Goal: Check status: Check status

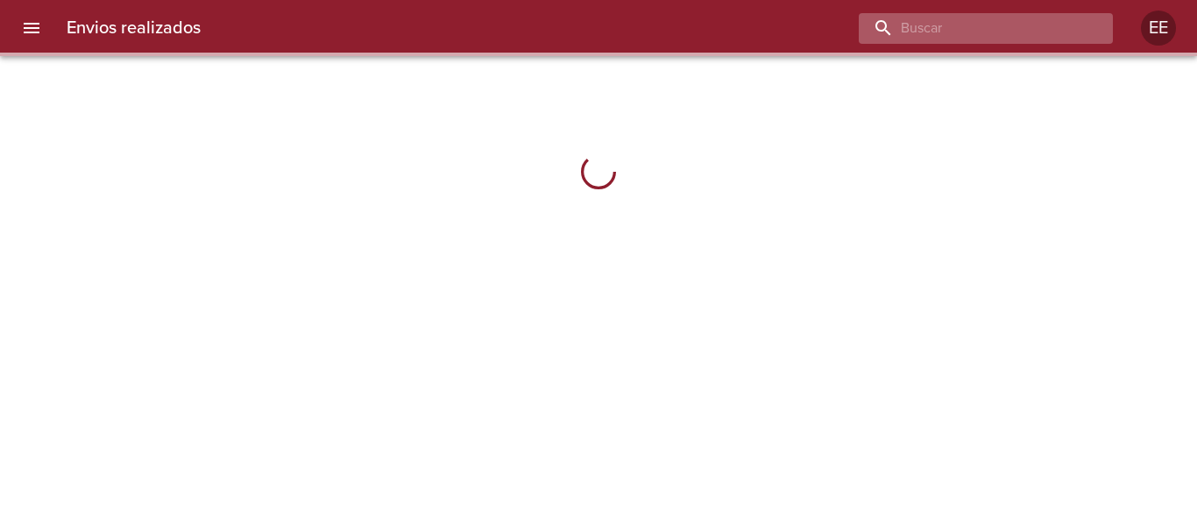
click at [1019, 28] on input "buscar" at bounding box center [971, 28] width 224 height 31
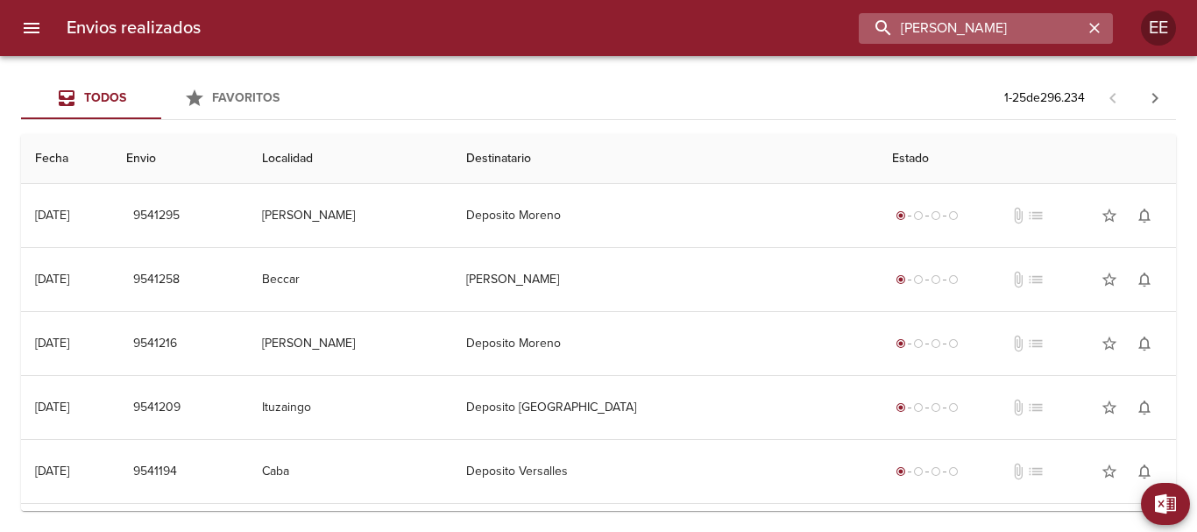
type input "[PERSON_NAME]"
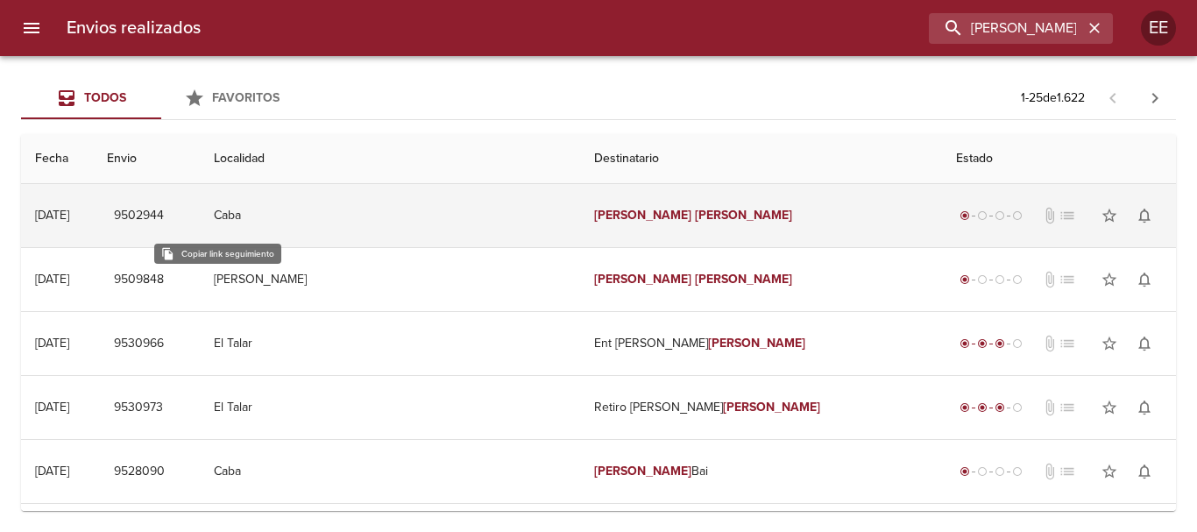
click at [164, 215] on span "9502944" at bounding box center [139, 216] width 50 height 22
click at [695, 208] on em "[PERSON_NAME]" at bounding box center [743, 215] width 97 height 15
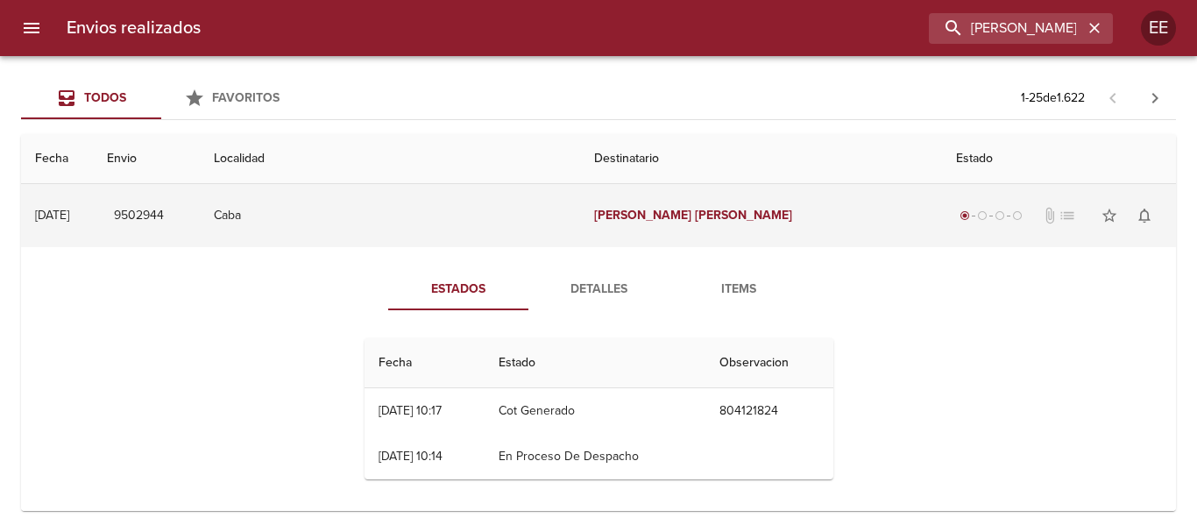
click at [695, 216] on em "[PERSON_NAME]" at bounding box center [743, 215] width 97 height 15
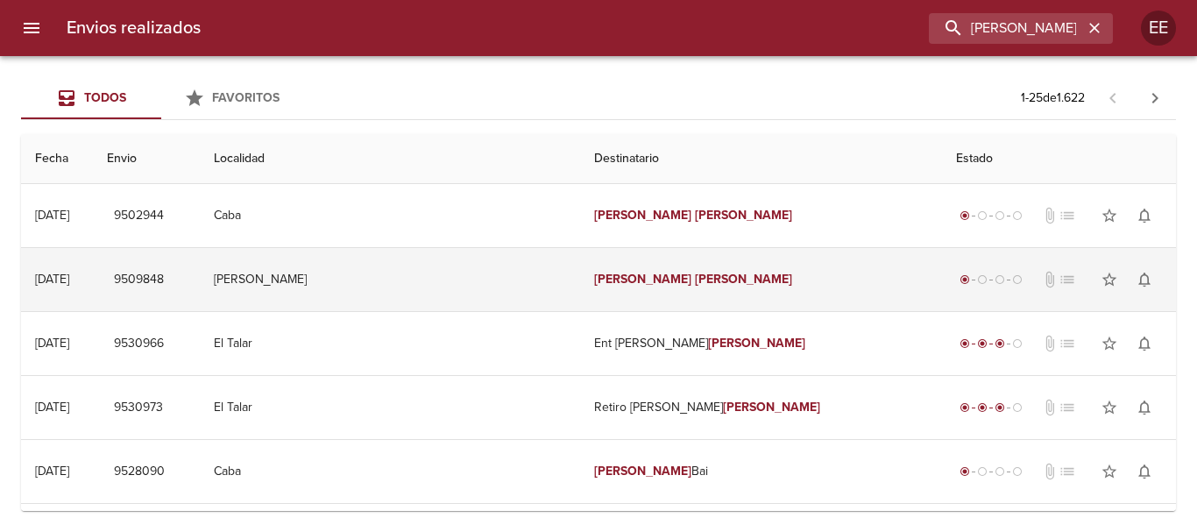
click at [580, 269] on td "[PERSON_NAME]" at bounding box center [761, 279] width 362 height 63
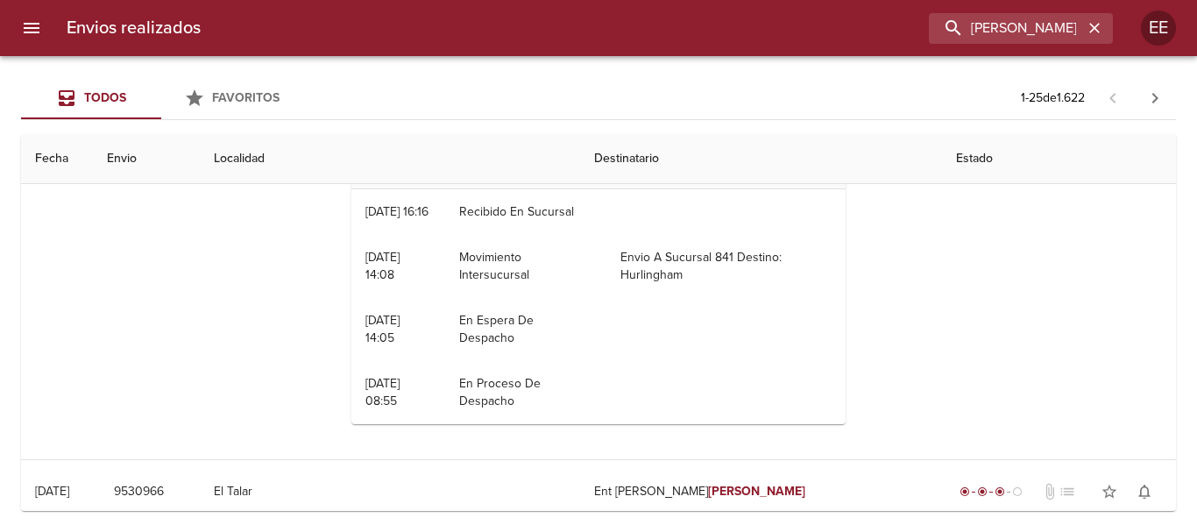
scroll to position [175, 0]
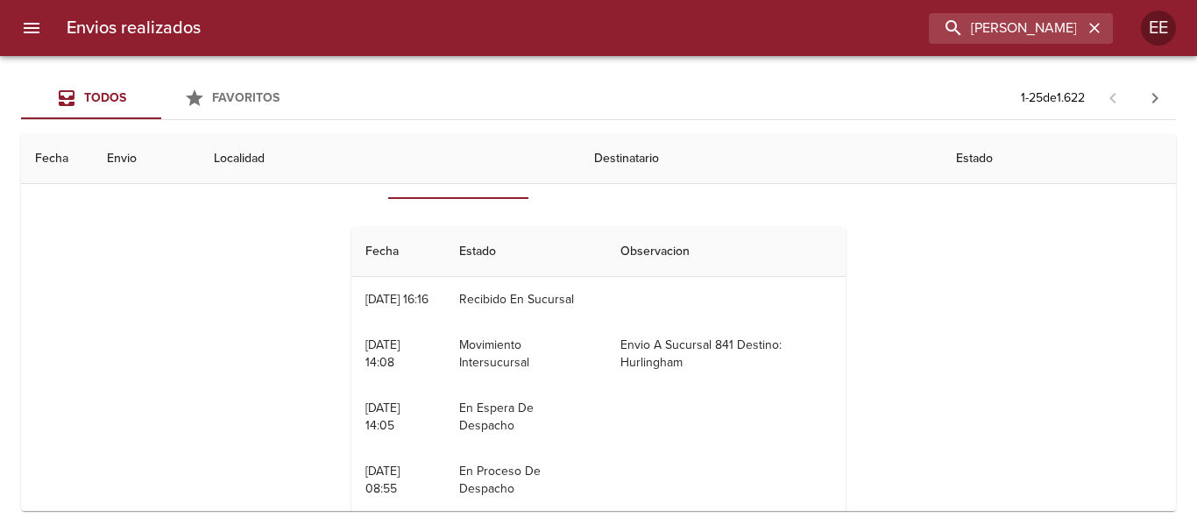
click at [580, 150] on th "Destinatario" at bounding box center [761, 159] width 362 height 50
click at [580, 163] on th "Destinatario" at bounding box center [761, 159] width 362 height 50
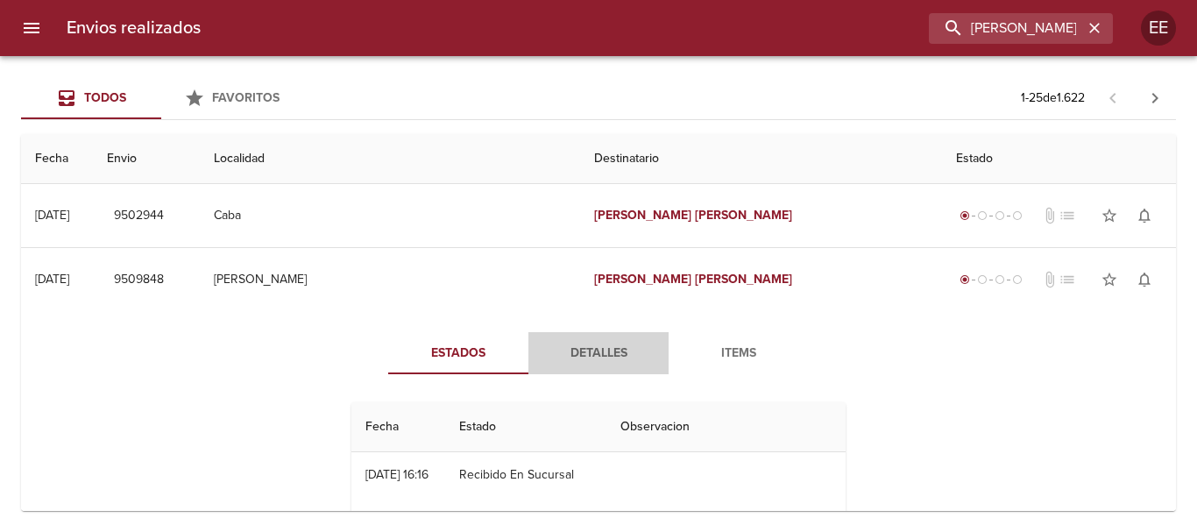
click at [584, 347] on span "Detalles" at bounding box center [598, 354] width 119 height 22
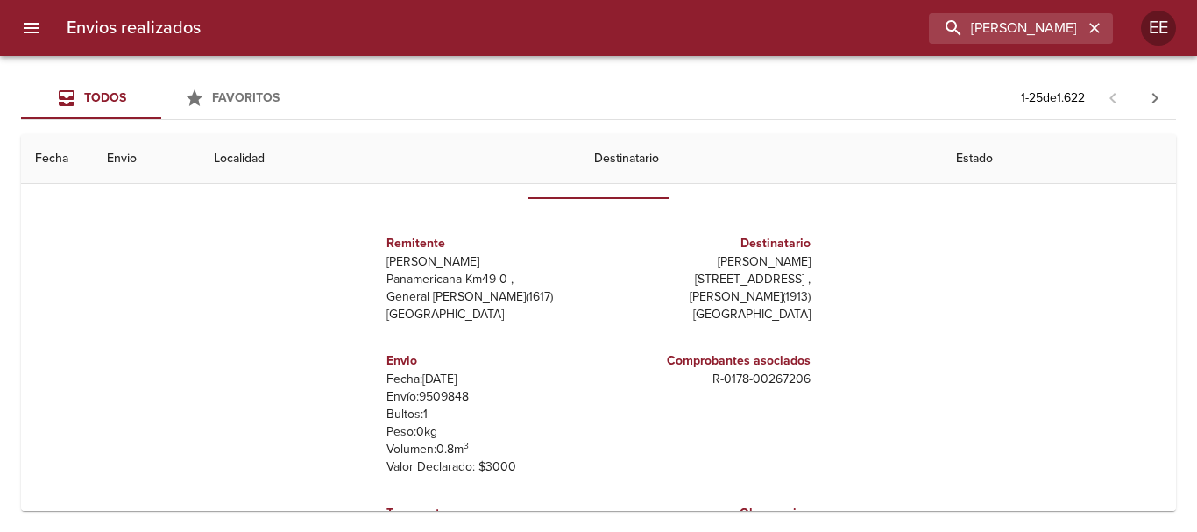
scroll to position [263, 0]
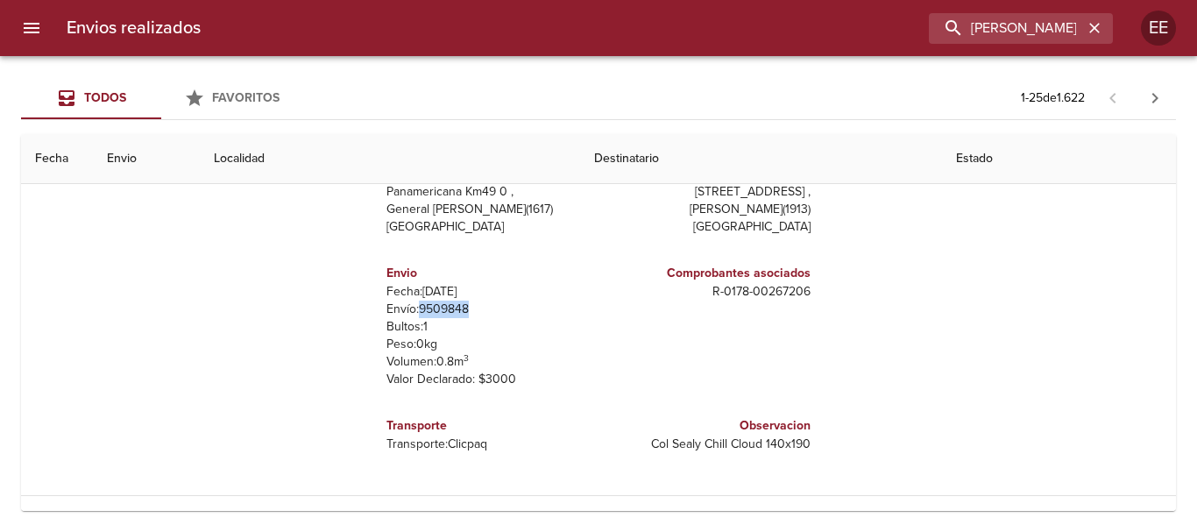
drag, startPoint x: 416, startPoint y: 307, endPoint x: 474, endPoint y: 309, distance: 57.9
click at [474, 309] on p "Envío: 9509848" at bounding box center [488, 309] width 205 height 18
copy p "9509848"
